Goal: Find specific page/section: Find specific page/section

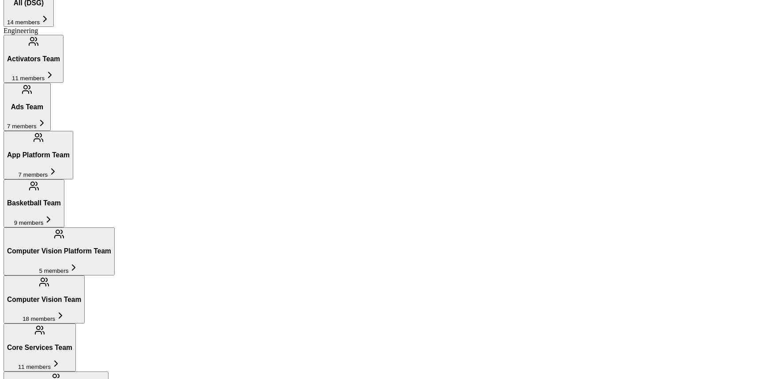
scroll to position [720, 0]
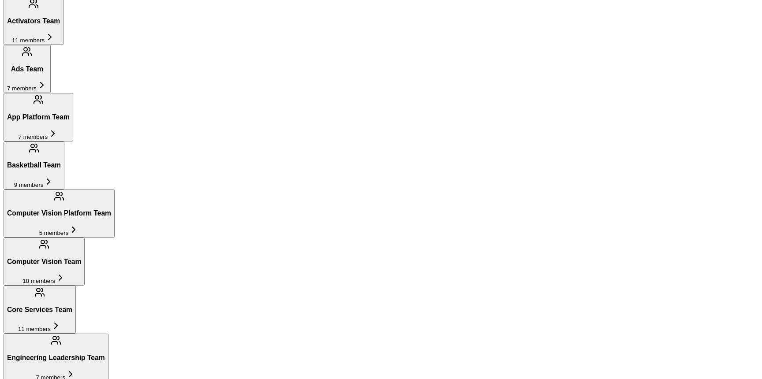
scroll to position [633, 0]
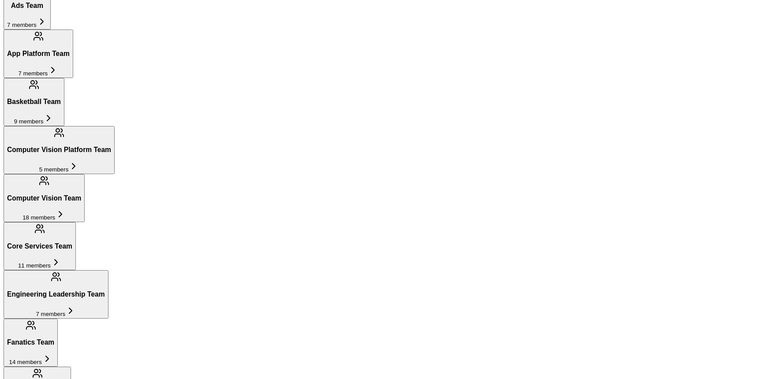
scroll to position [703, 0]
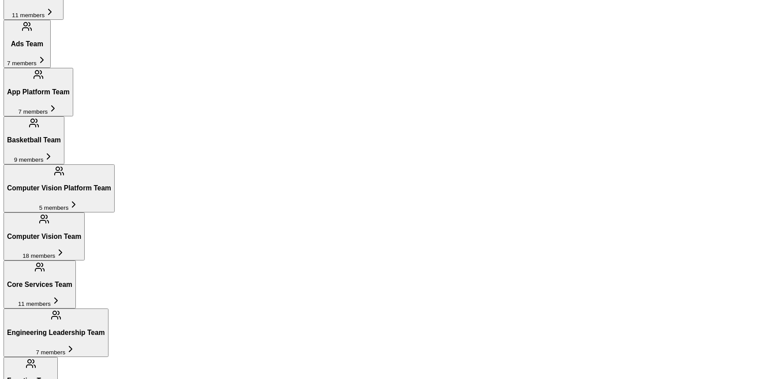
type input "mani"
